Goal: Check status: Check status

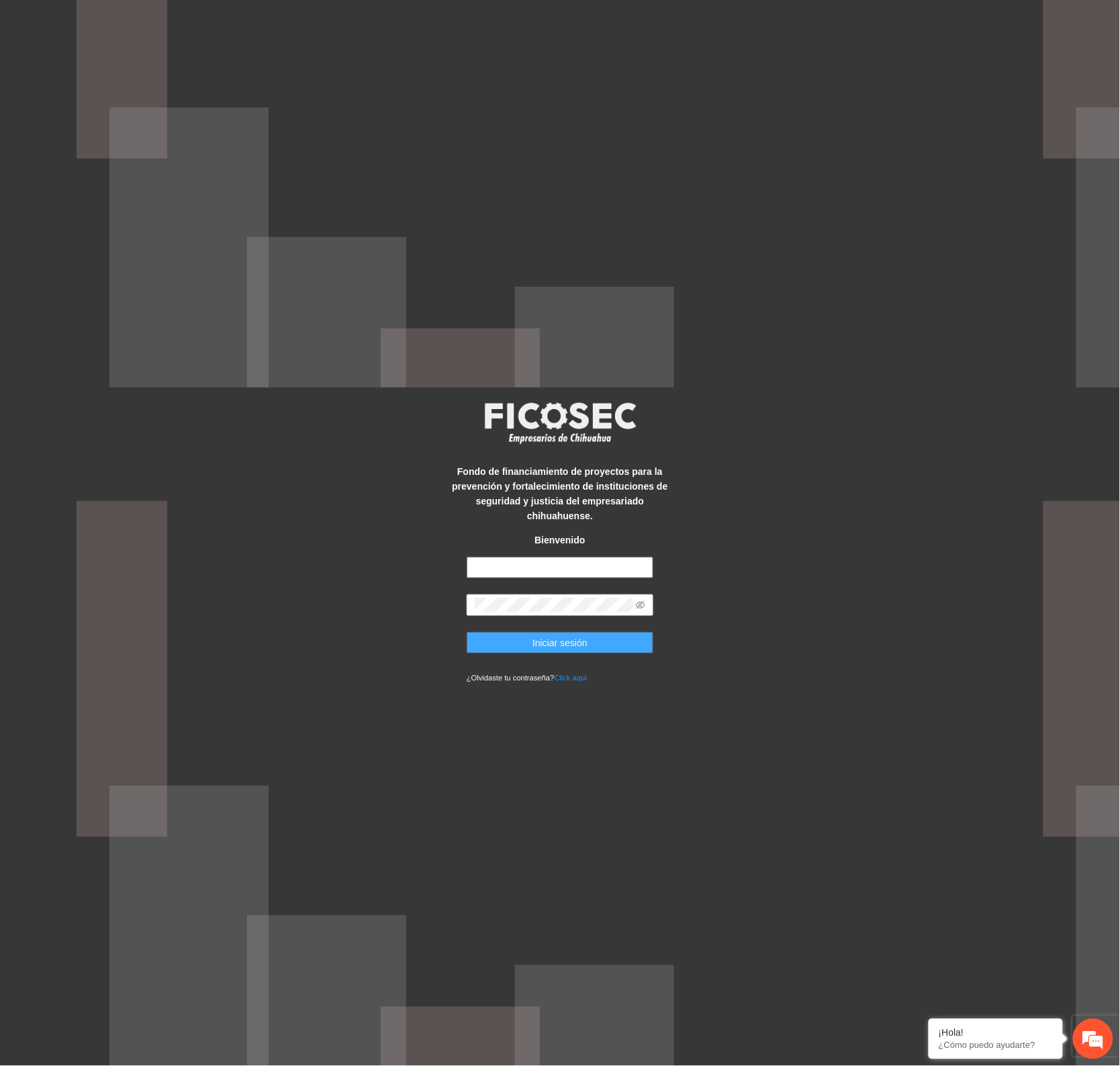
type input "**********"
click at [577, 636] on span "Iniciar sesión" at bounding box center [560, 643] width 55 height 15
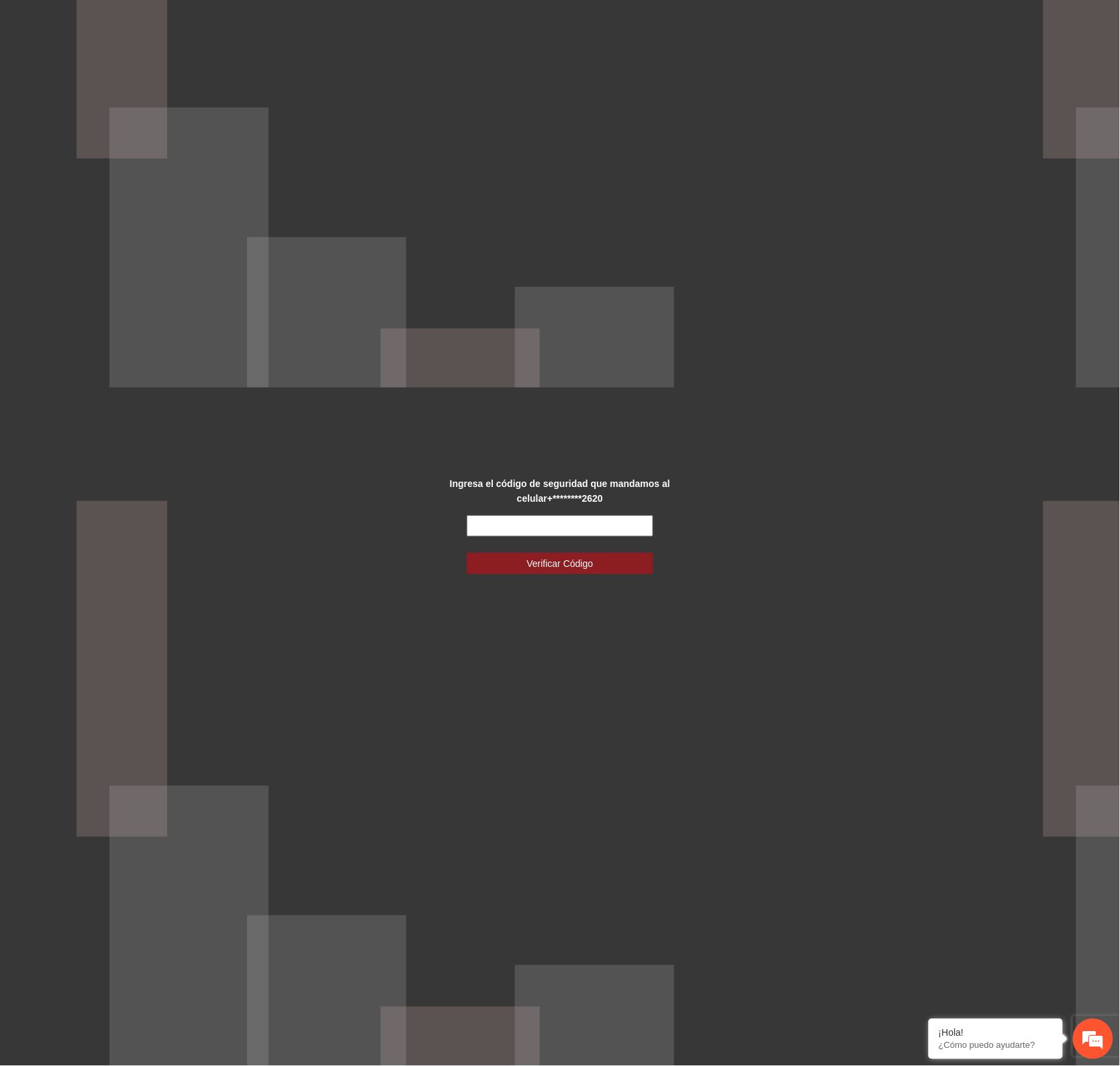
click at [612, 527] on input "text" at bounding box center [560, 526] width 187 height 21
type input "******"
click at [608, 568] on button "Verificar Código" at bounding box center [560, 563] width 187 height 21
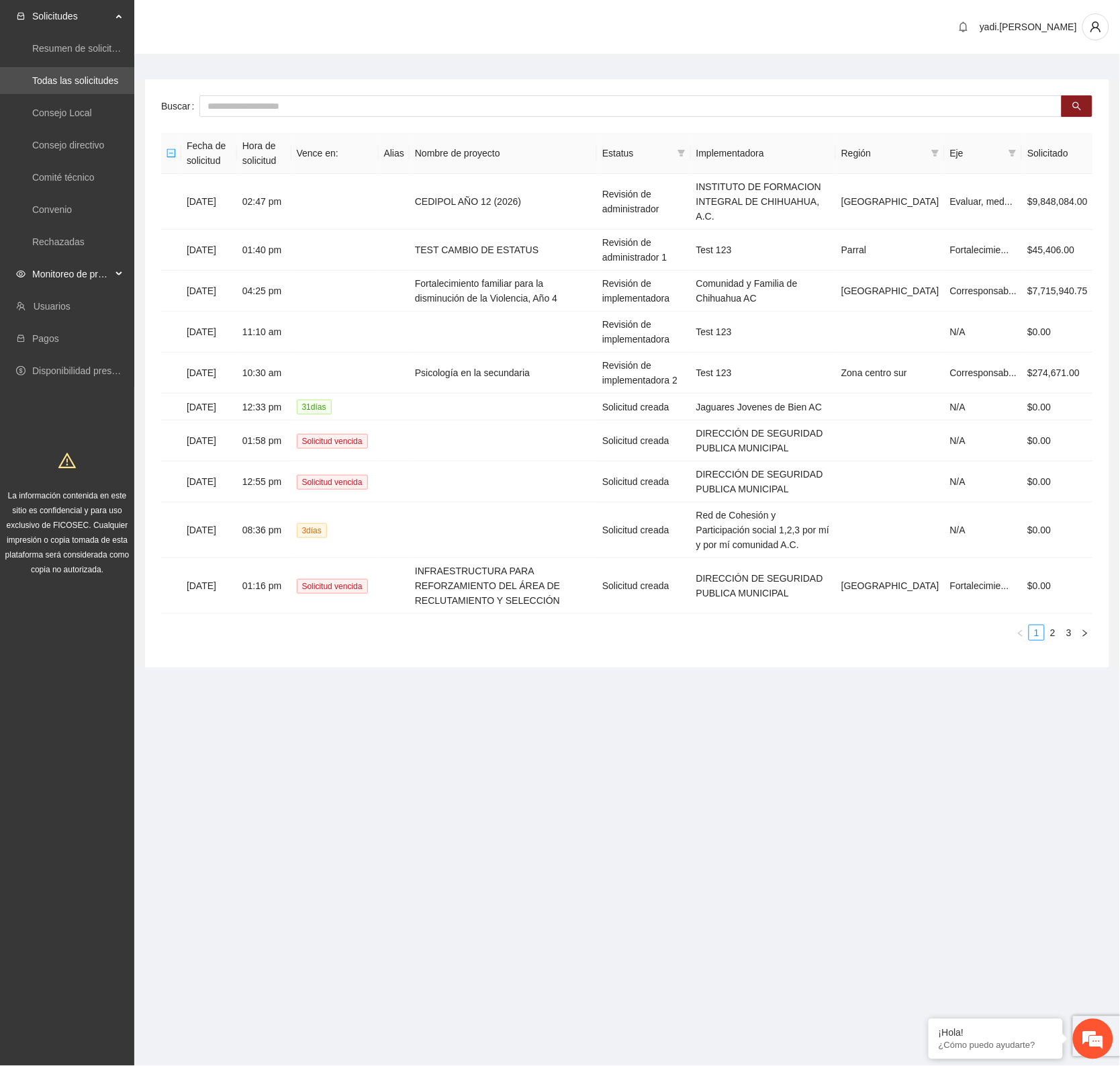
click at [81, 277] on span "Monitoreo de proyectos" at bounding box center [72, 274] width 79 height 27
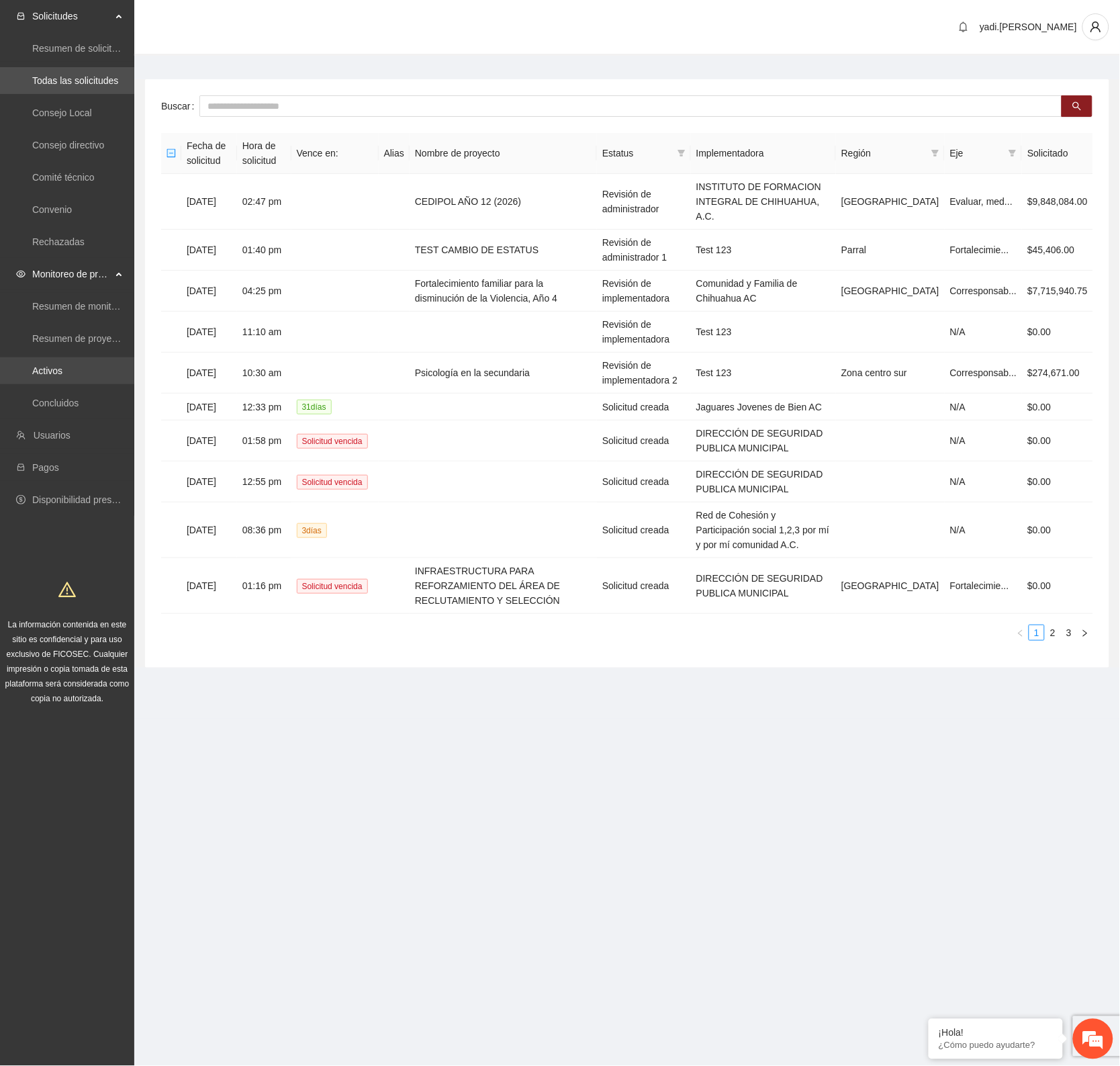
click at [63, 376] on link "Activos" at bounding box center [48, 371] width 30 height 11
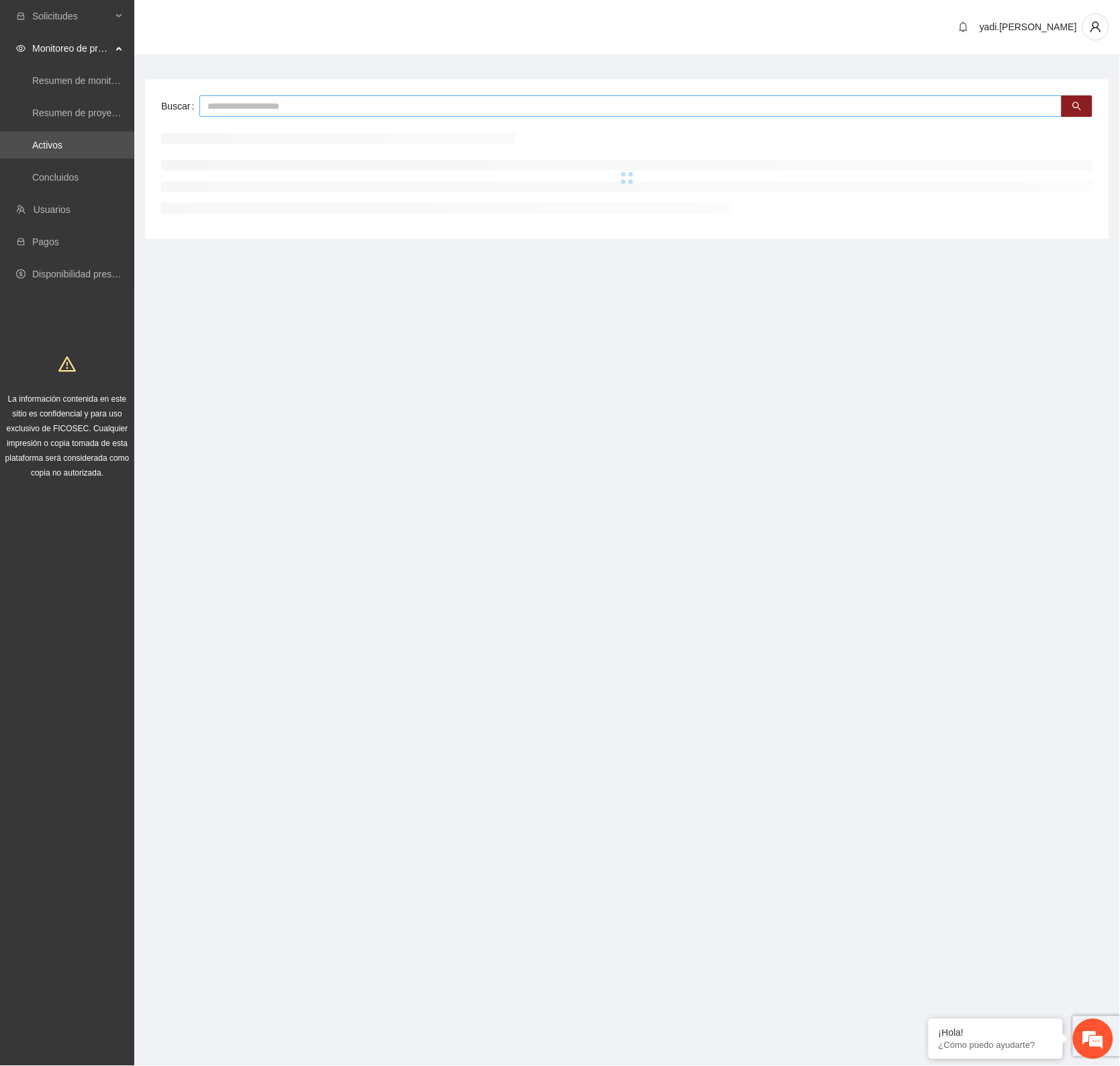
click at [368, 98] on input "text" at bounding box center [631, 106] width 863 height 21
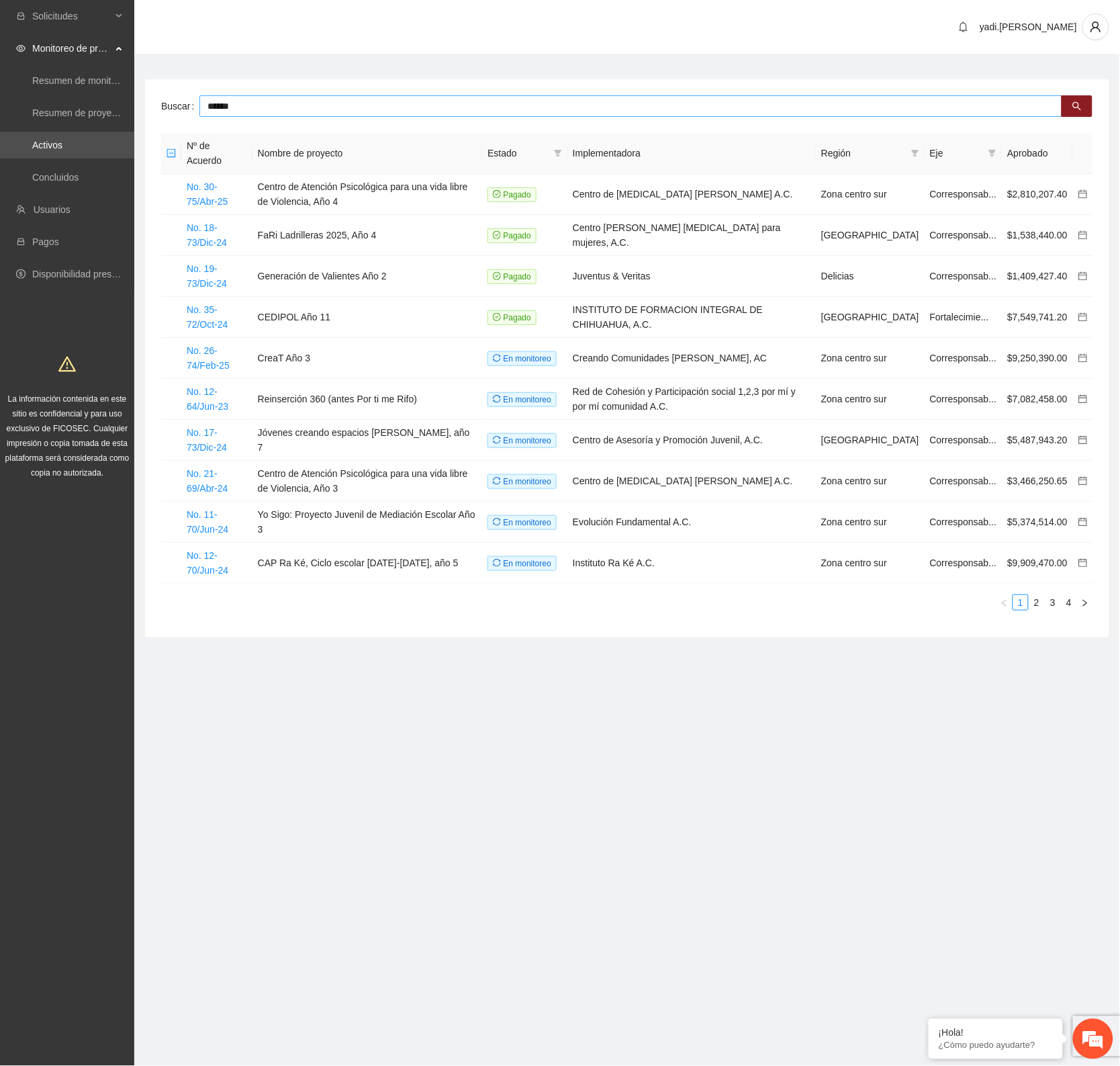
type input "******"
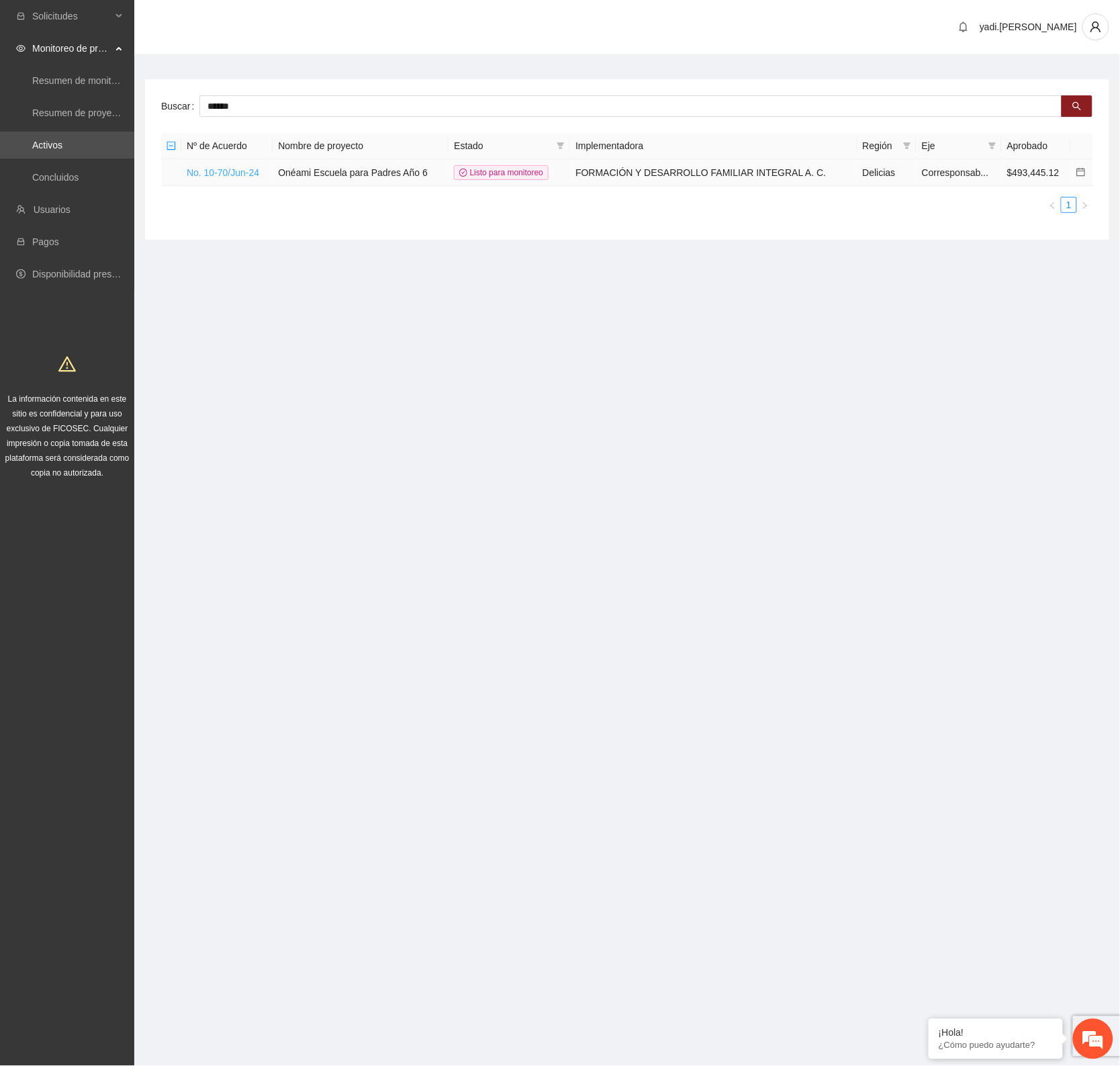
click at [219, 169] on link "No. 10-70/Jun-24" at bounding box center [223, 172] width 73 height 11
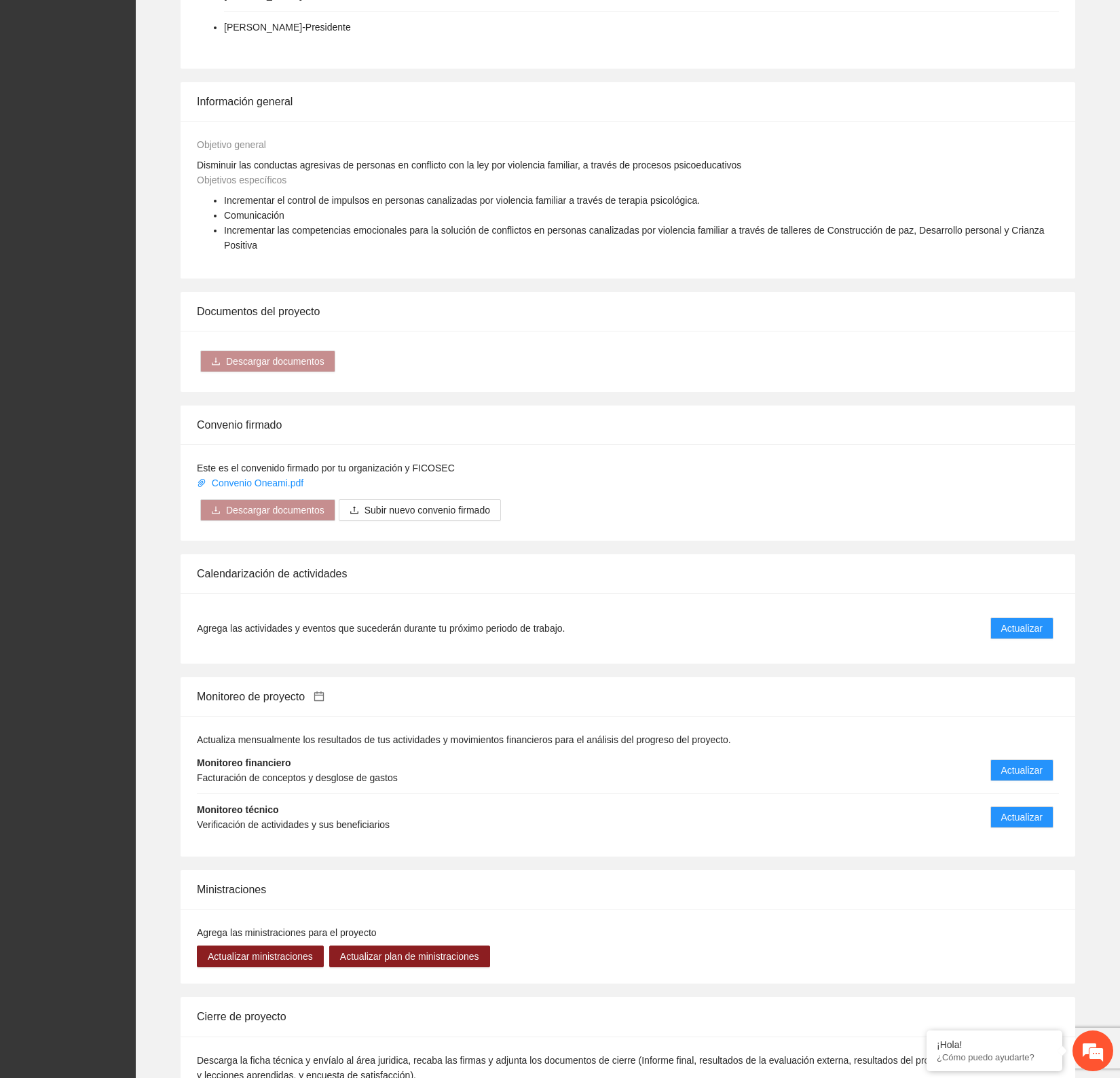
scroll to position [1010, 0]
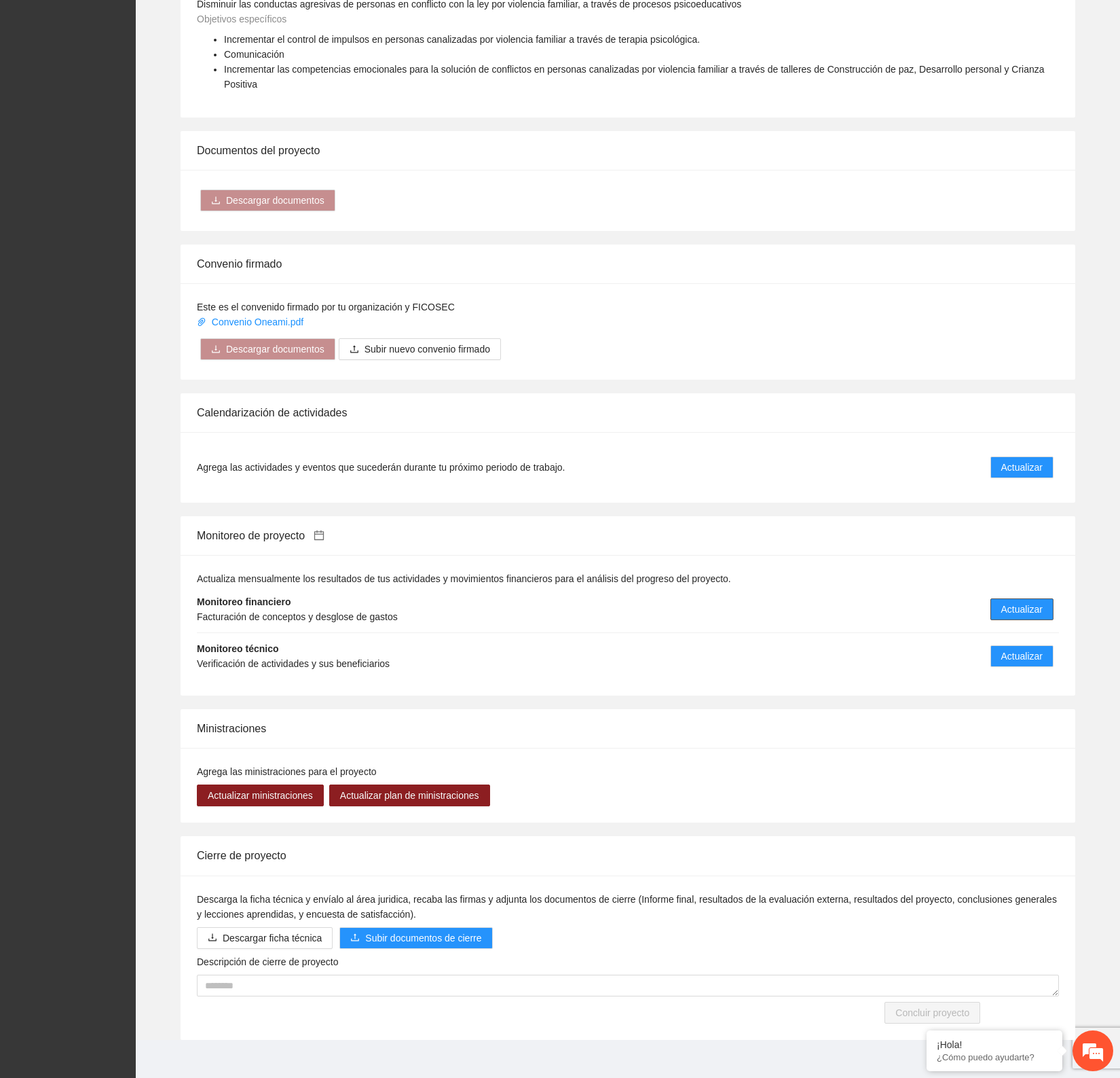
click at [1036, 601] on span "Actualizar" at bounding box center [1022, 609] width 41 height 15
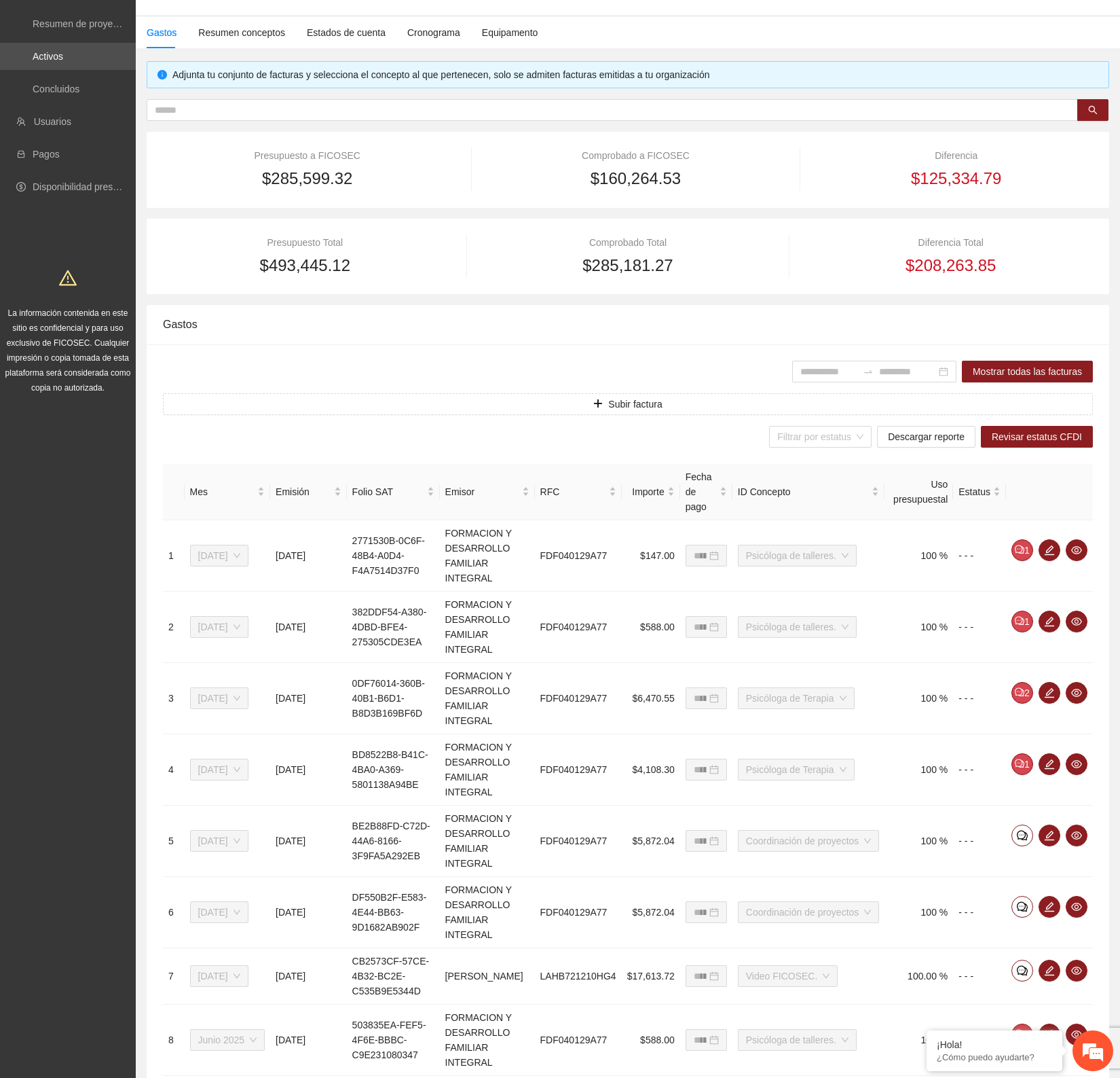
scroll to position [66, 0]
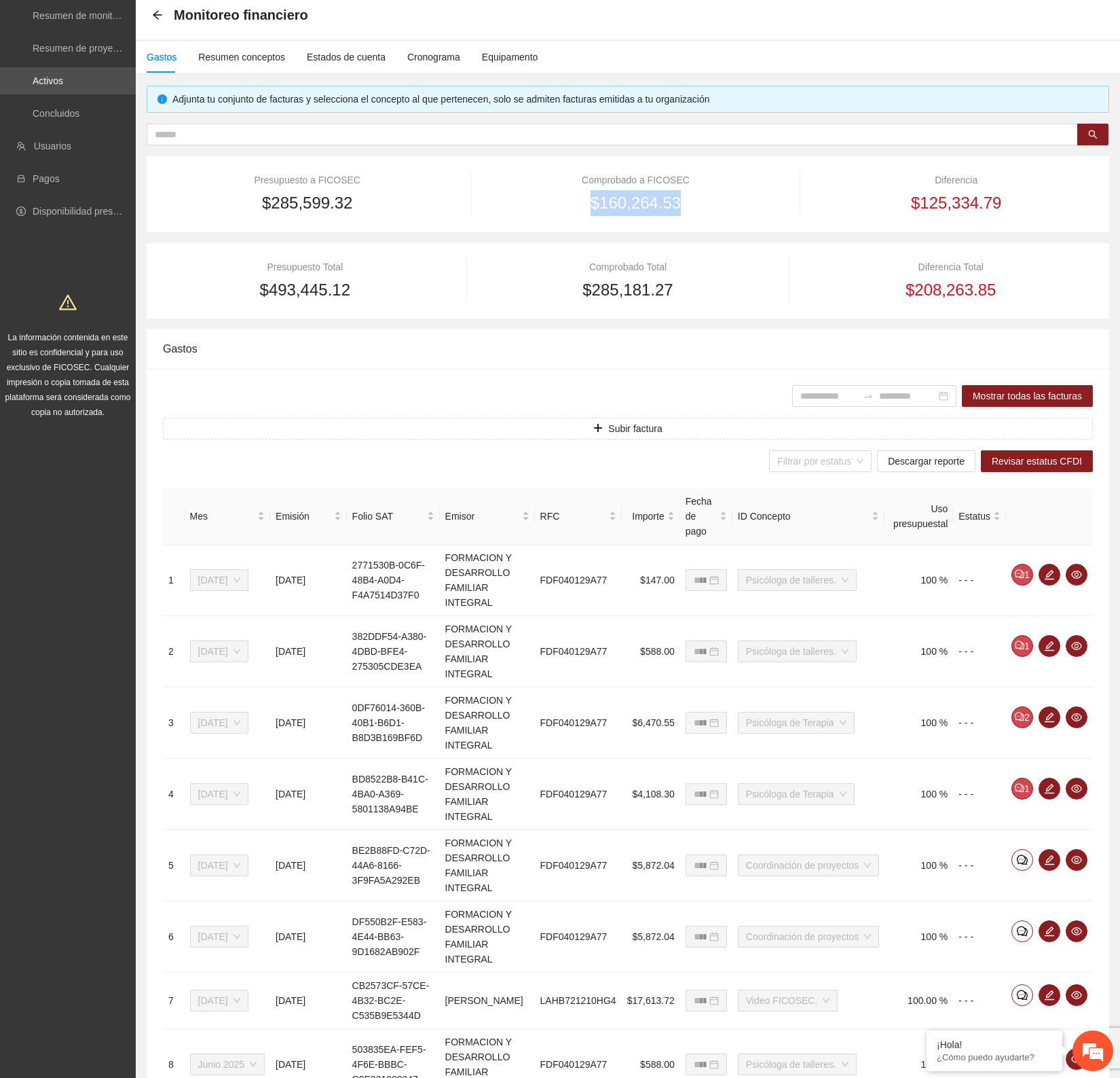
drag, startPoint x: 679, startPoint y: 202, endPoint x: 588, endPoint y: 205, distance: 91.0
click at [588, 205] on div "$160,264.53" at bounding box center [637, 204] width 291 height 26
copy span "$160,264.53"
